Goal: Use online tool/utility: Utilize a website feature to perform a specific function

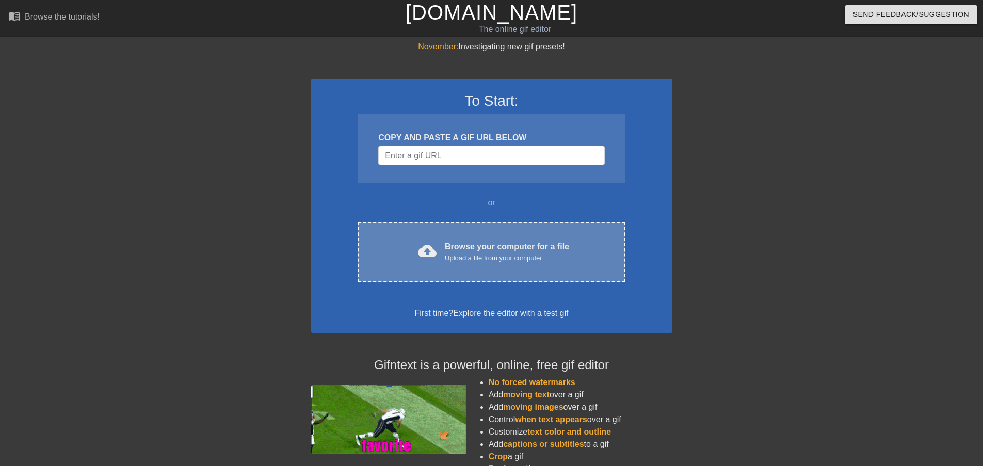
click at [413, 258] on div "cloud_upload Browse your computer for a file Upload a file from your computer" at bounding box center [491, 252] width 224 height 23
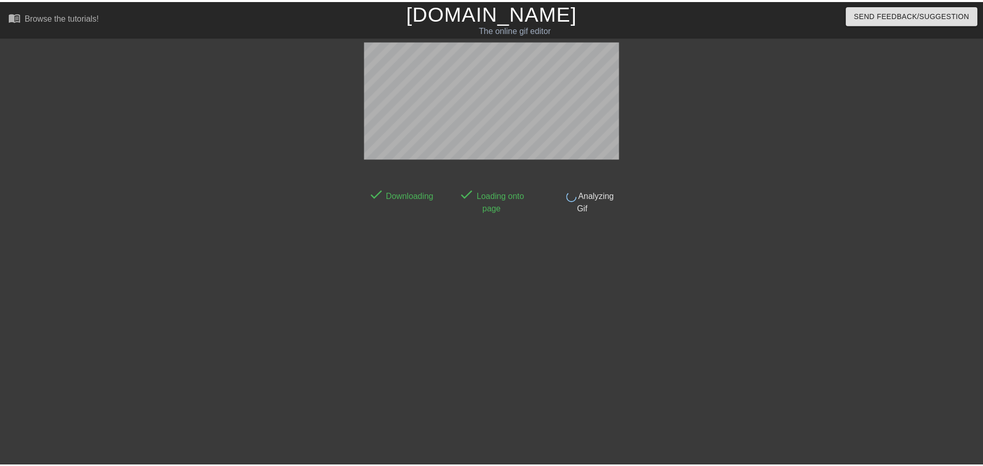
scroll to position [1, 0]
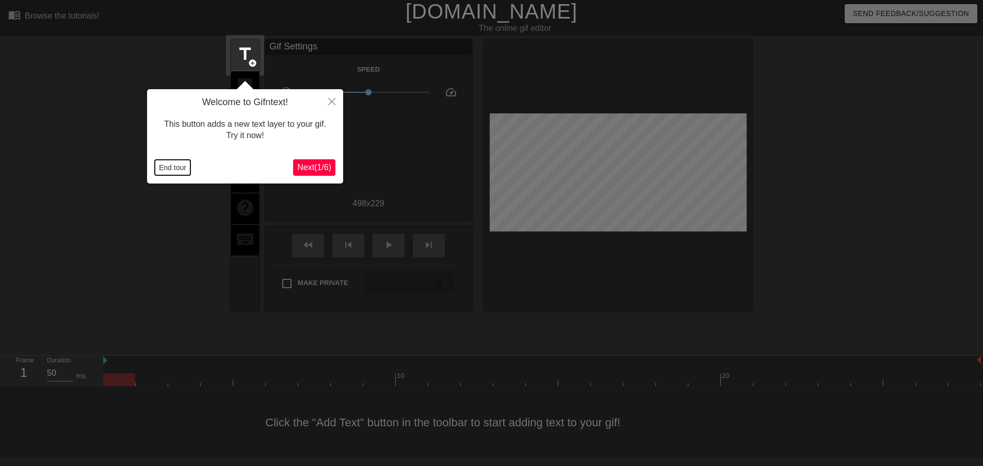
click at [183, 169] on button "End tour" at bounding box center [173, 167] width 36 height 15
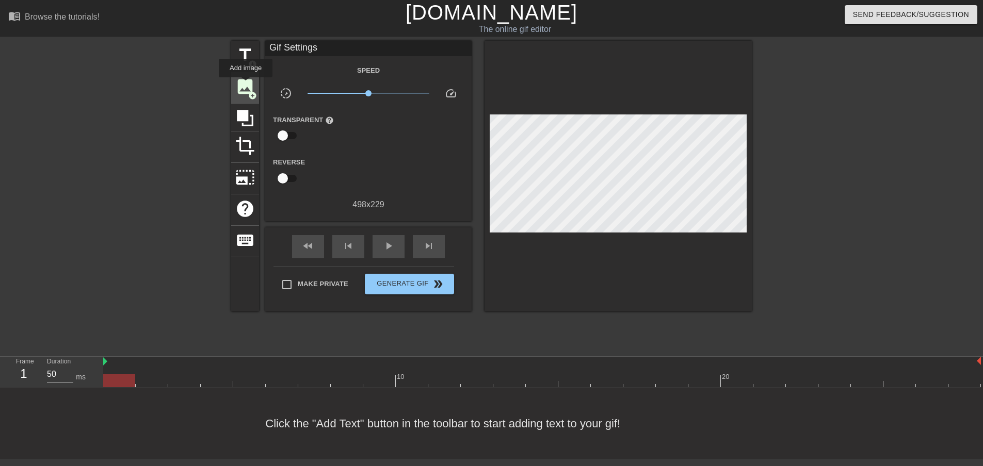
click at [246, 85] on span "image" at bounding box center [245, 87] width 20 height 20
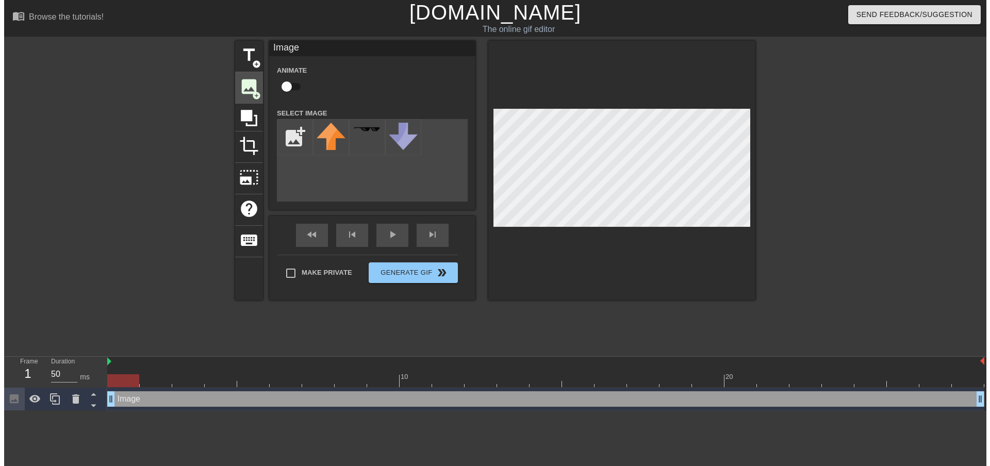
scroll to position [0, 0]
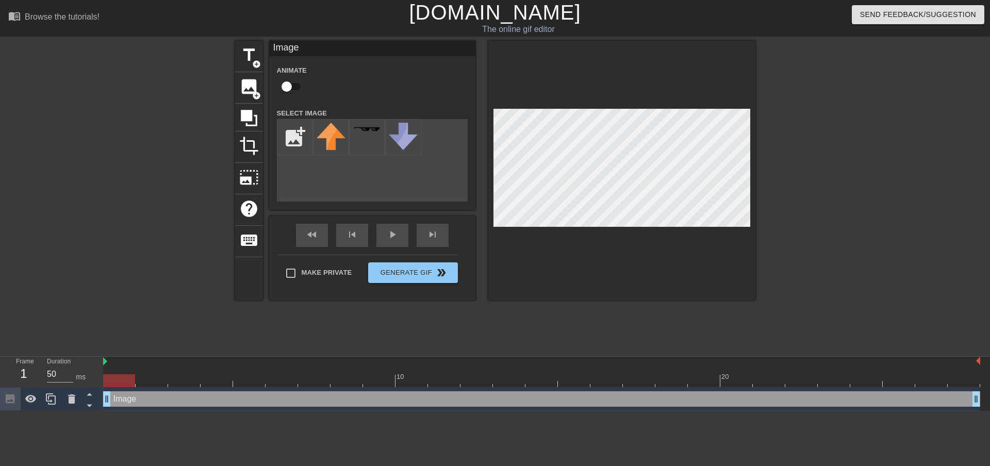
click at [288, 87] on input "checkbox" at bounding box center [286, 87] width 59 height 20
checkbox input "true"
click at [295, 140] on input "file" at bounding box center [294, 137] width 35 height 35
type input "C:\fakepath\[PERSON_NAME]-head.png"
click at [329, 146] on img at bounding box center [331, 151] width 29 height 56
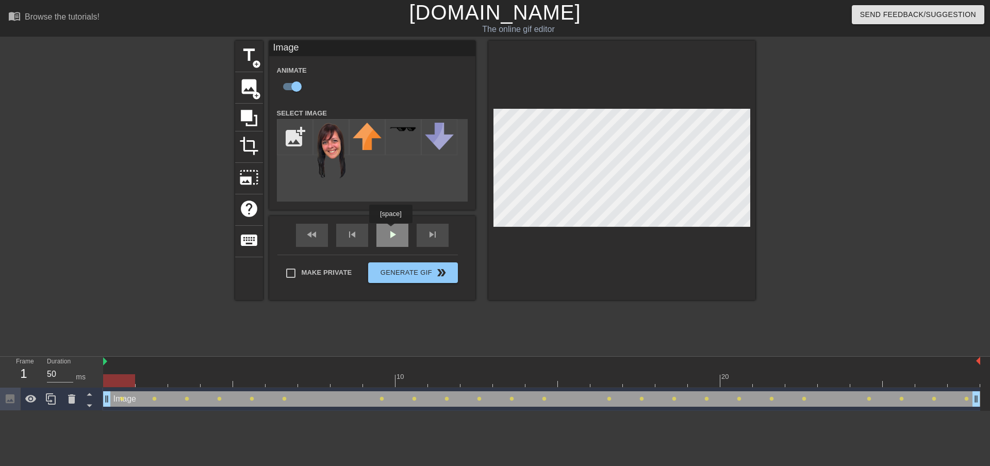
click at [390, 231] on div "fast_rewind skip_previous play_arrow skip_next" at bounding box center [372, 235] width 168 height 39
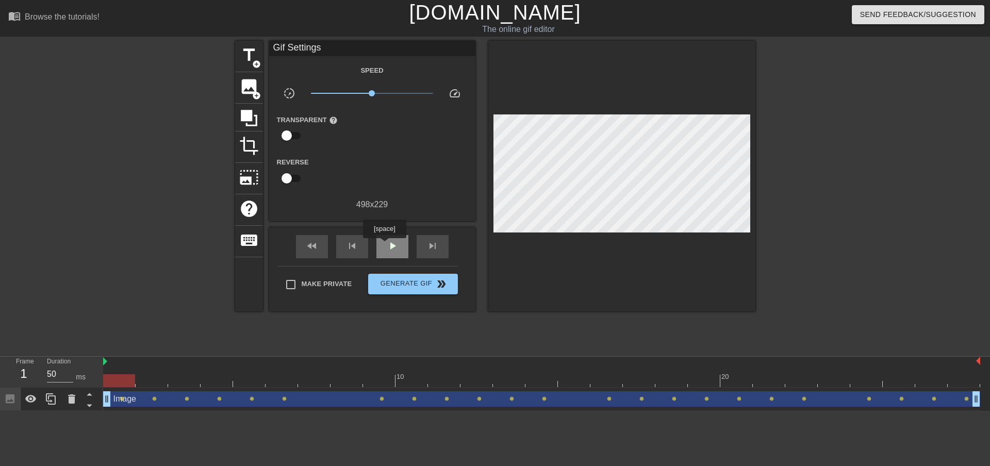
click at [384, 246] on div "play_arrow" at bounding box center [393, 246] width 32 height 23
click at [404, 284] on span "Generate Gif double_arrow" at bounding box center [412, 284] width 81 height 12
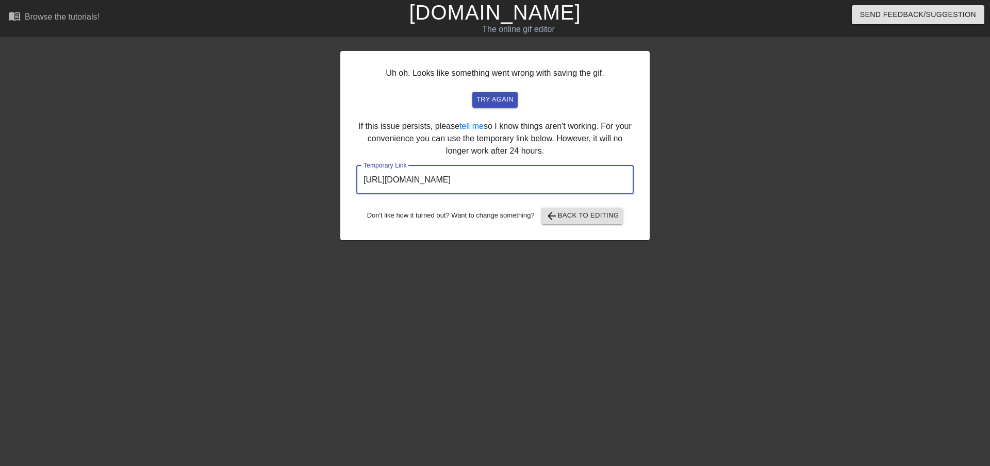
drag, startPoint x: 581, startPoint y: 179, endPoint x: 303, endPoint y: 174, distance: 278.1
click at [303, 174] on div "Uh oh. Looks like something went wrong with saving the gif. try again If this i…" at bounding box center [495, 195] width 990 height 309
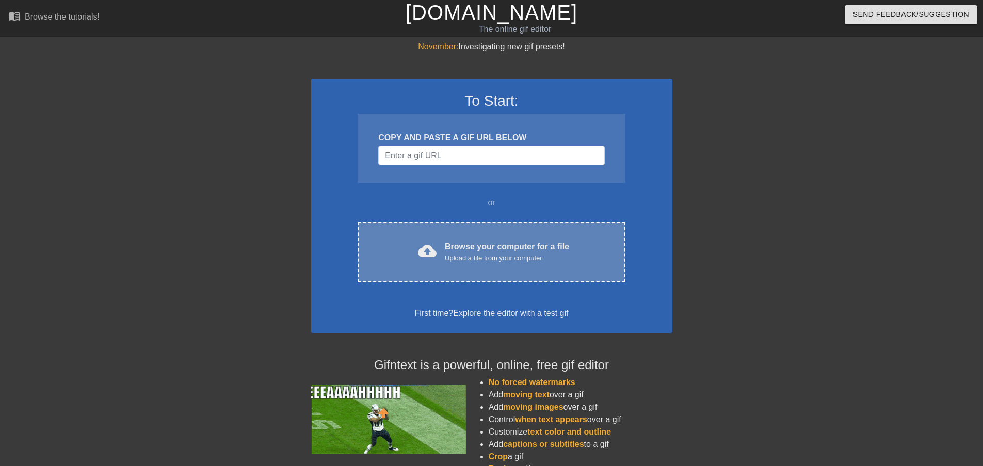
click at [468, 242] on div "Browse your computer for a file Upload a file from your computer" at bounding box center [507, 252] width 124 height 23
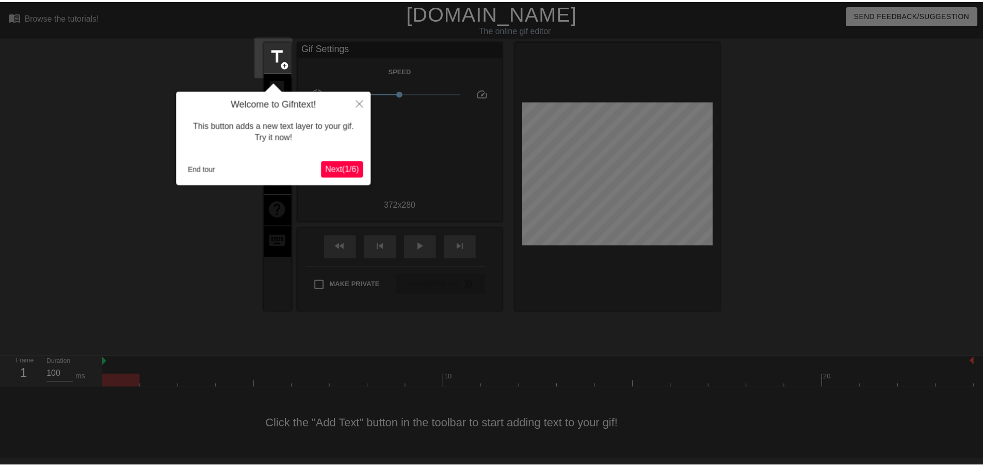
scroll to position [1, 0]
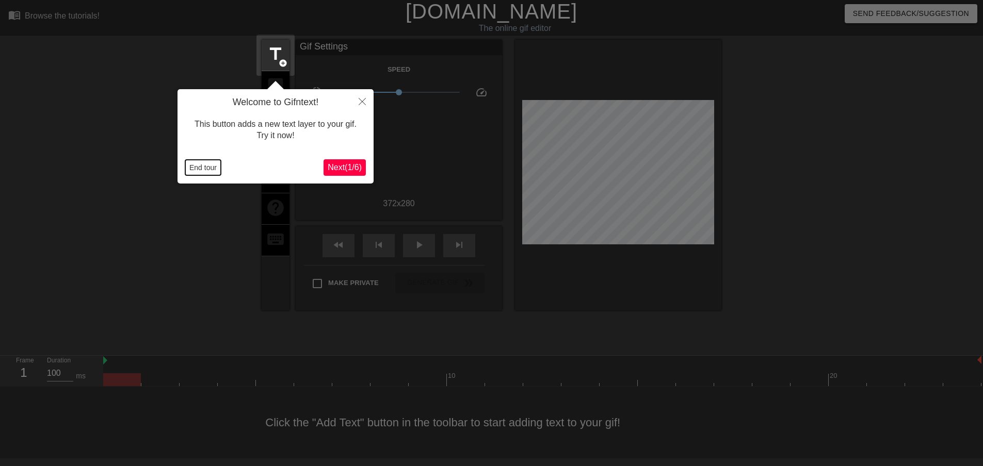
click at [193, 166] on button "End tour" at bounding box center [203, 167] width 36 height 15
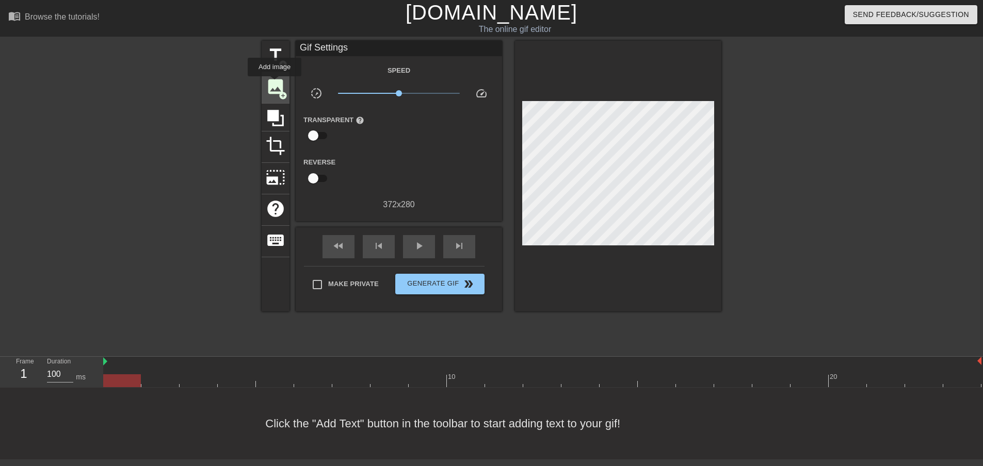
click at [274, 84] on span "image" at bounding box center [276, 87] width 20 height 20
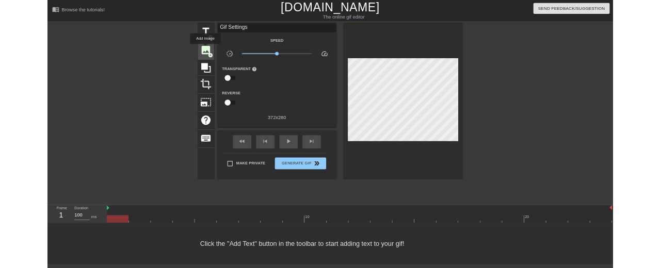
scroll to position [0, 0]
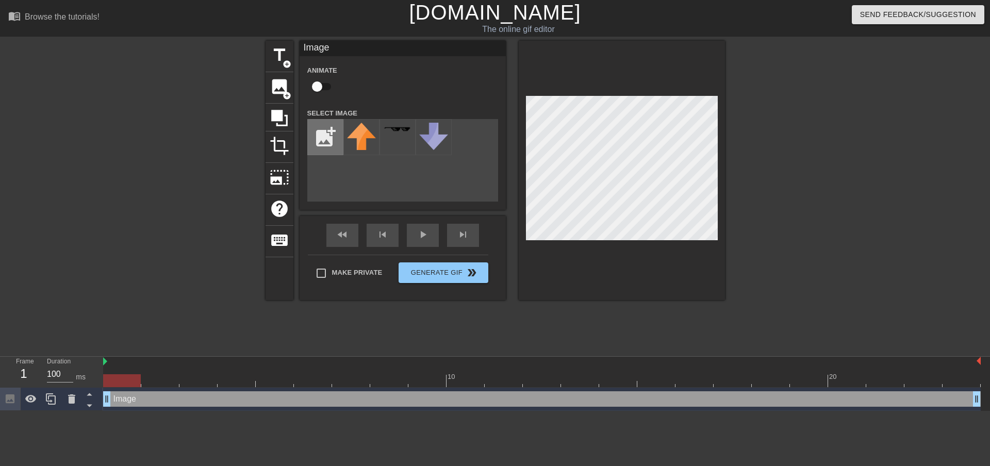
click at [325, 137] on input "file" at bounding box center [325, 137] width 35 height 35
type input "C:\fakepath\[PERSON_NAME]-head.png"
click at [357, 139] on img at bounding box center [361, 151] width 29 height 56
click at [328, 84] on input "checkbox" at bounding box center [317, 87] width 59 height 20
checkbox input "true"
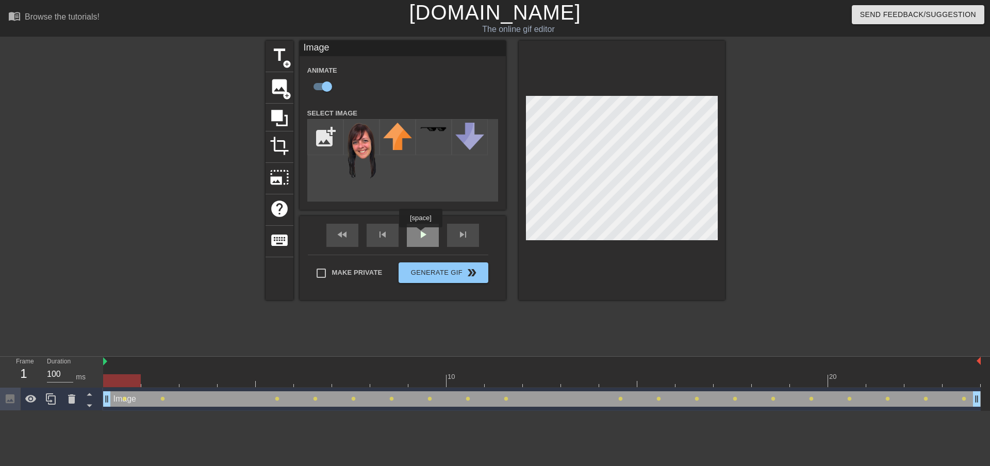
click at [420, 235] on div "play_arrow" at bounding box center [423, 235] width 32 height 23
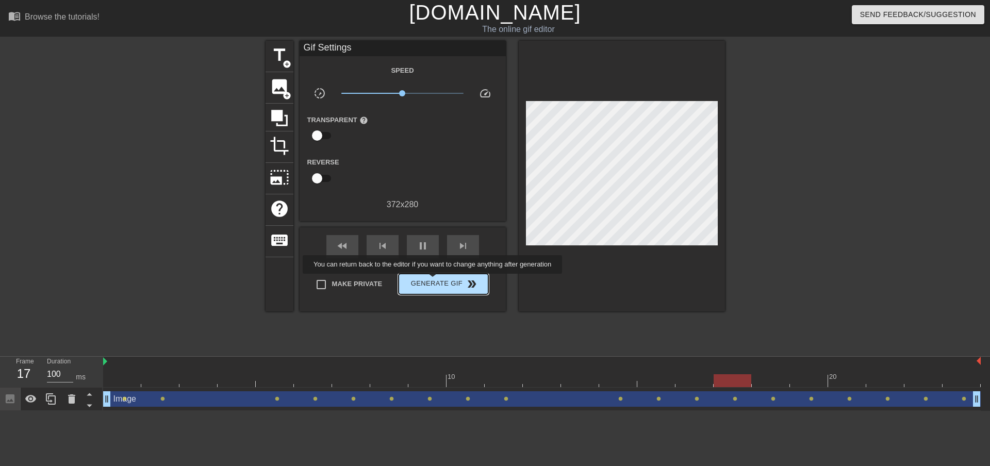
click at [434, 281] on span "Generate Gif double_arrow" at bounding box center [443, 284] width 81 height 12
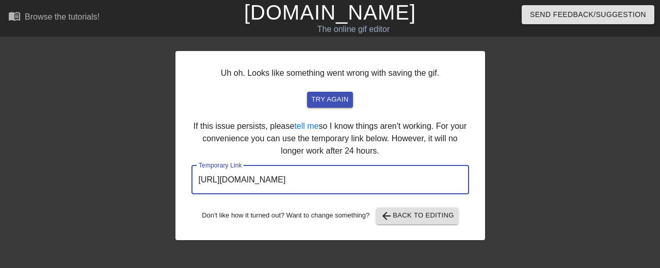
drag, startPoint x: 417, startPoint y: 178, endPoint x: 194, endPoint y: 179, distance: 222.8
click at [194, 179] on input "https://www.gifntext.com/temp_generations/d47YDu5x.gif" at bounding box center [329, 180] width 277 height 29
